Goal: Task Accomplishment & Management: Use online tool/utility

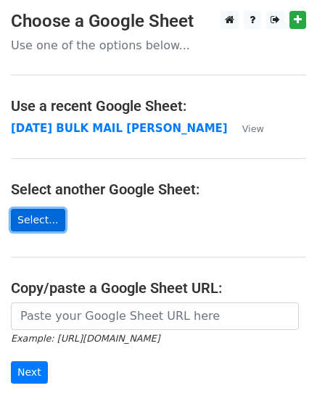
click at [40, 218] on link "Select..." at bounding box center [38, 220] width 54 height 22
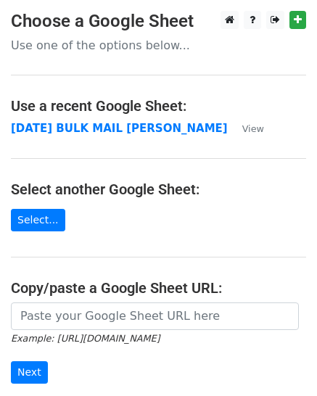
scroll to position [181, 0]
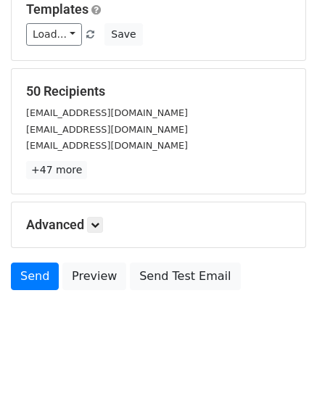
scroll to position [225, 0]
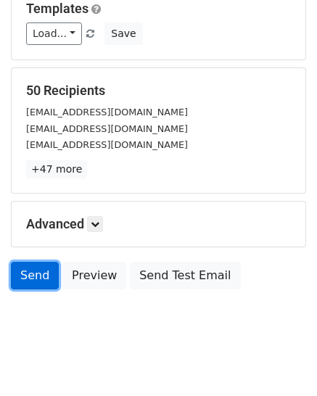
click at [44, 262] on link "Send" at bounding box center [35, 276] width 48 height 28
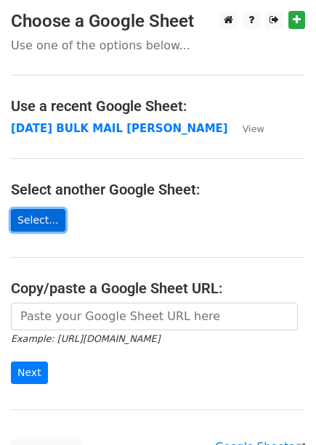
click at [37, 219] on link "Select..." at bounding box center [38, 220] width 54 height 22
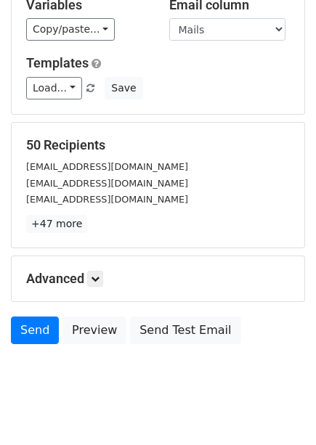
scroll to position [172, 0]
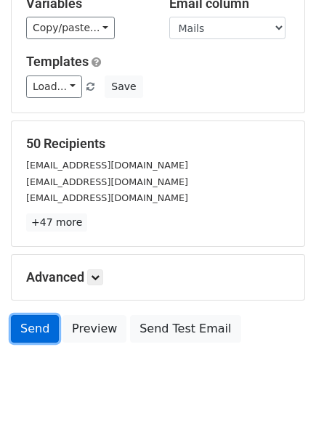
click at [34, 315] on link "Send" at bounding box center [35, 329] width 48 height 28
